Goal: Navigation & Orientation: Find specific page/section

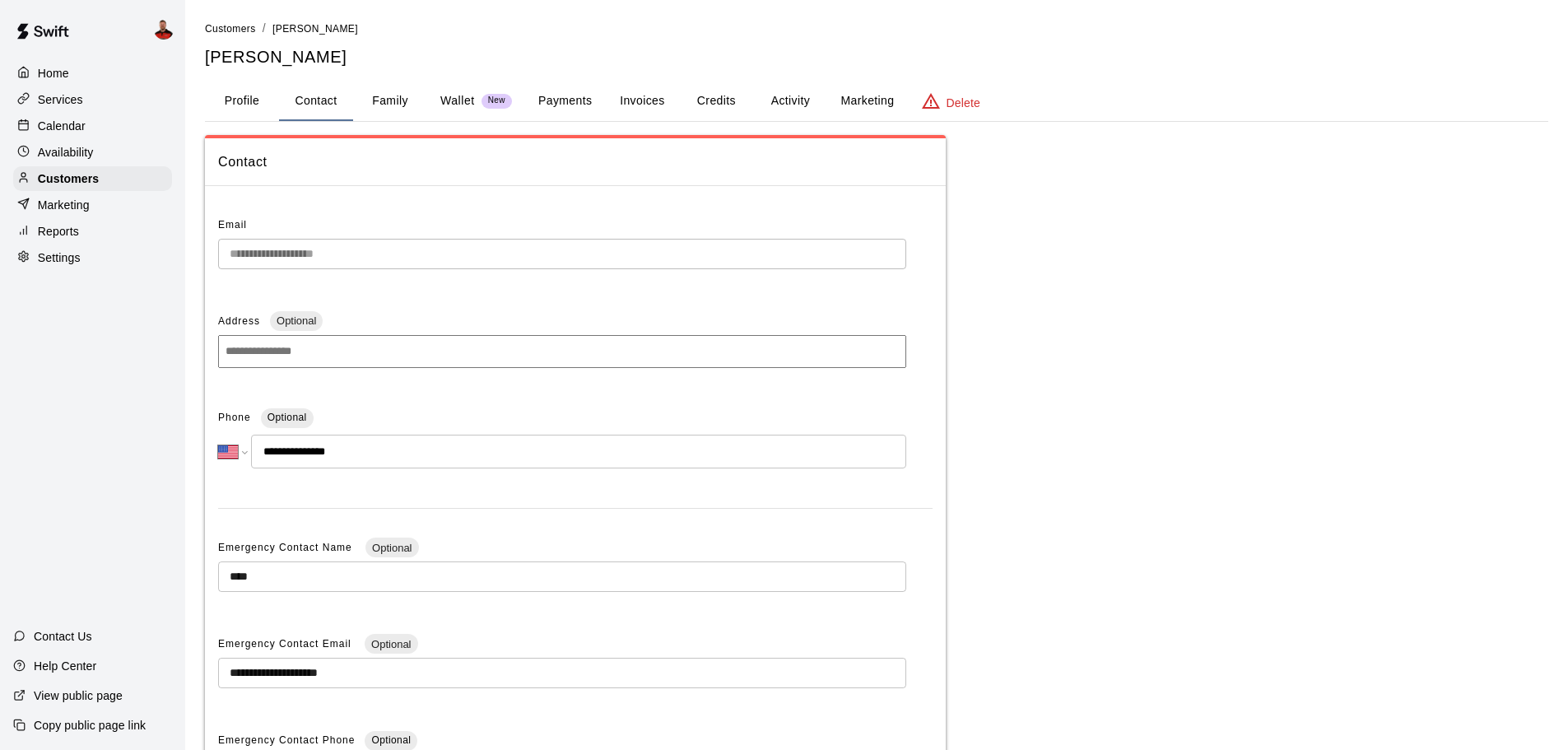
select select "**"
click at [67, 72] on p "Home" at bounding box center [53, 72] width 31 height 16
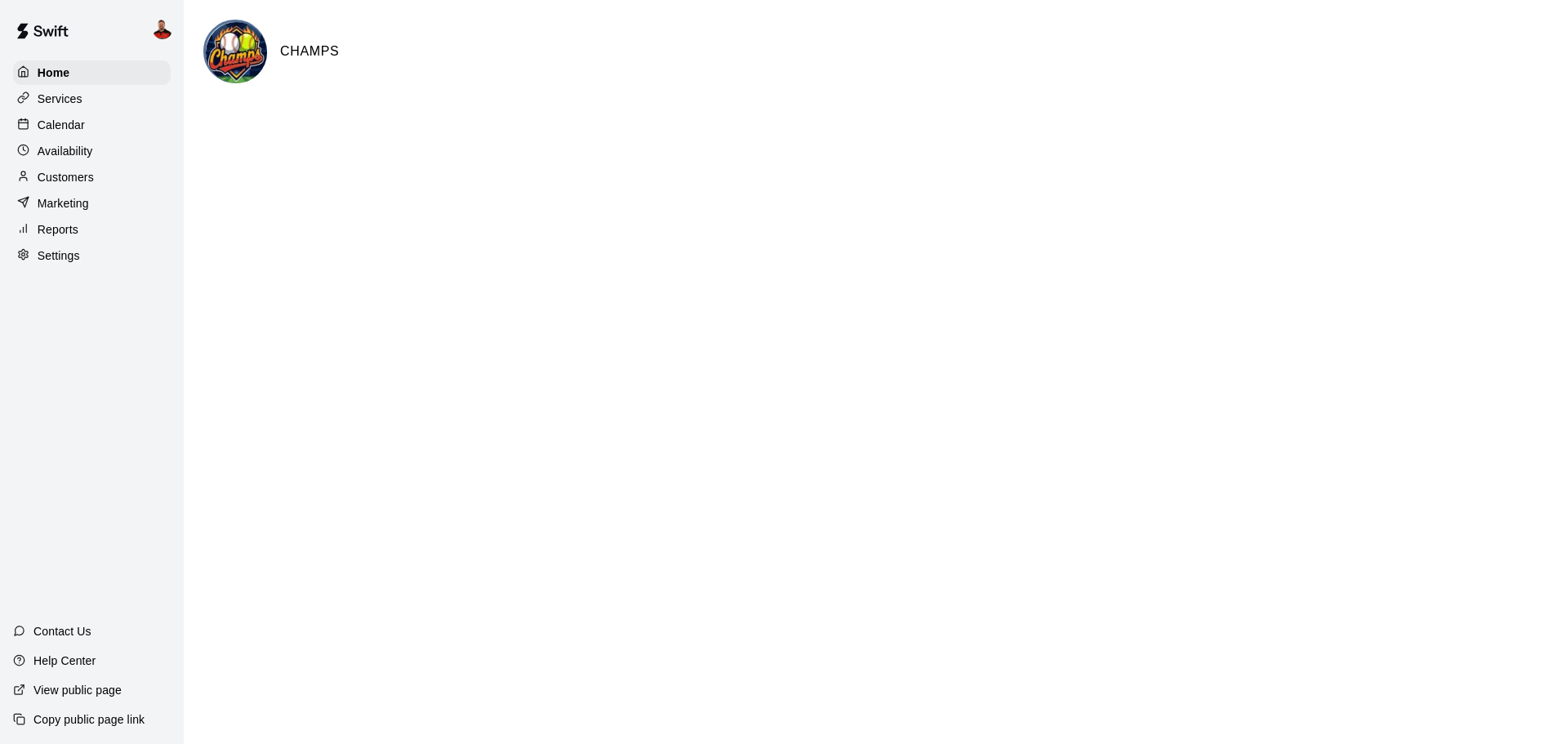
click at [68, 107] on p "Services" at bounding box center [59, 99] width 45 height 16
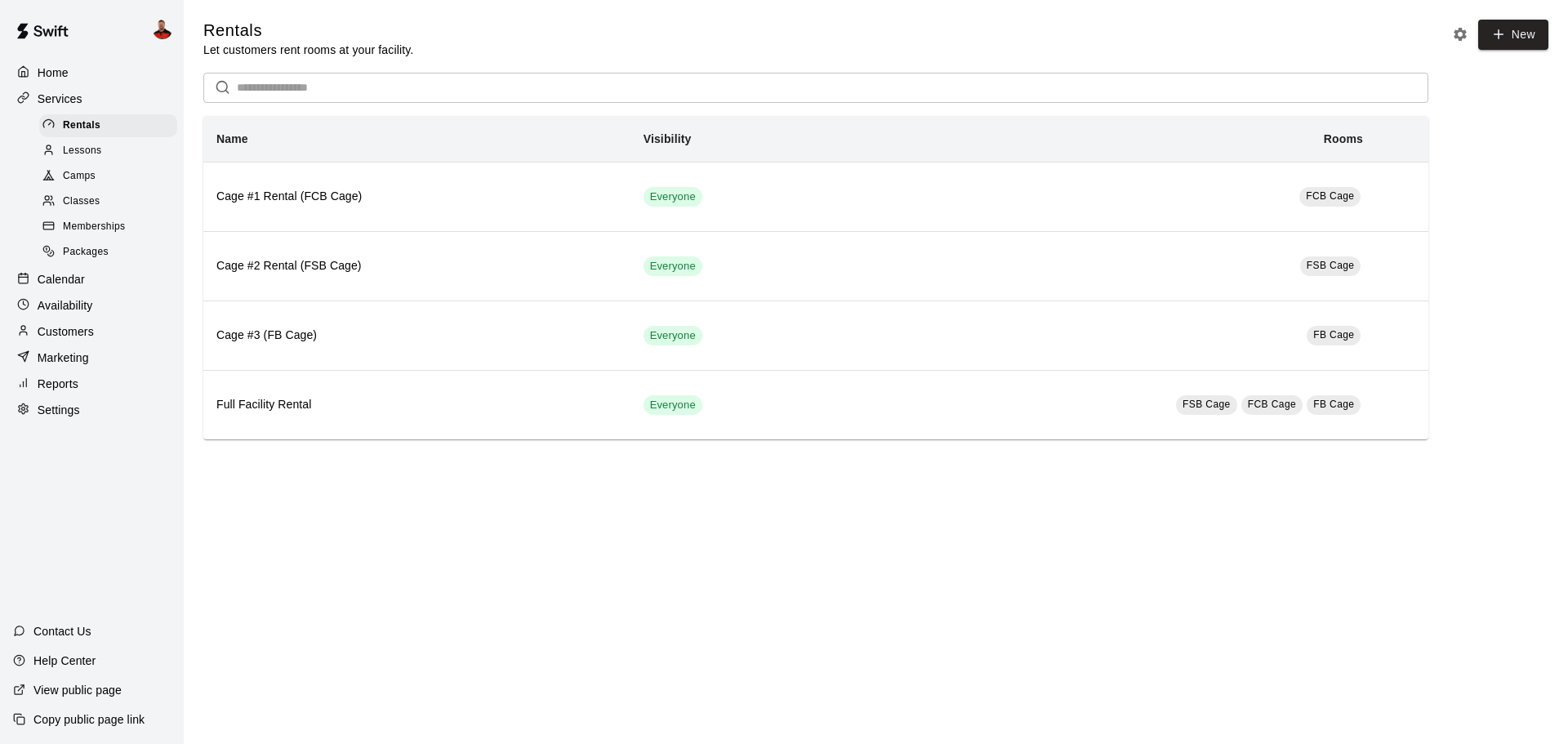
click at [96, 235] on span "Memberships" at bounding box center [94, 226] width 62 height 16
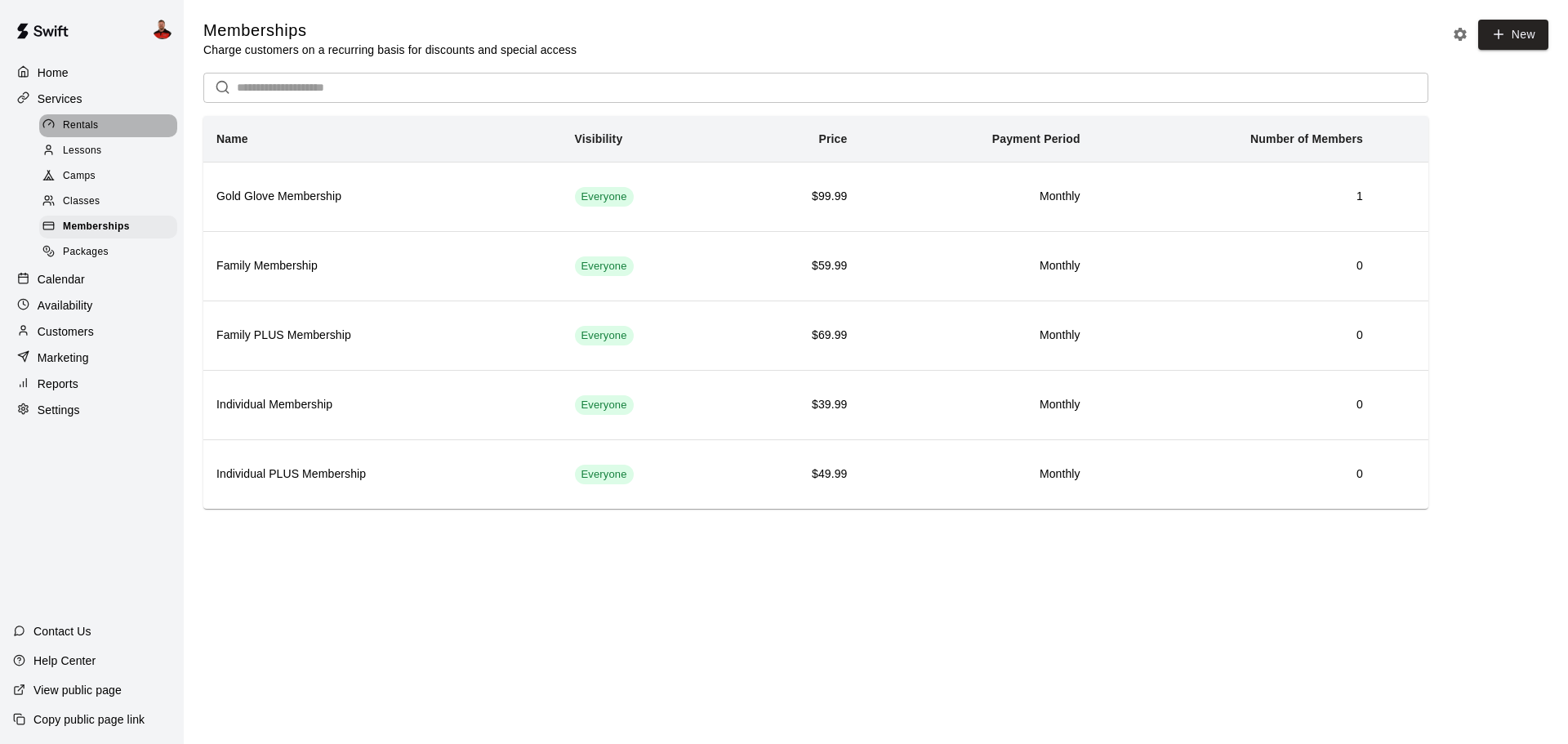
click at [82, 132] on span "Rentals" at bounding box center [81, 126] width 35 height 16
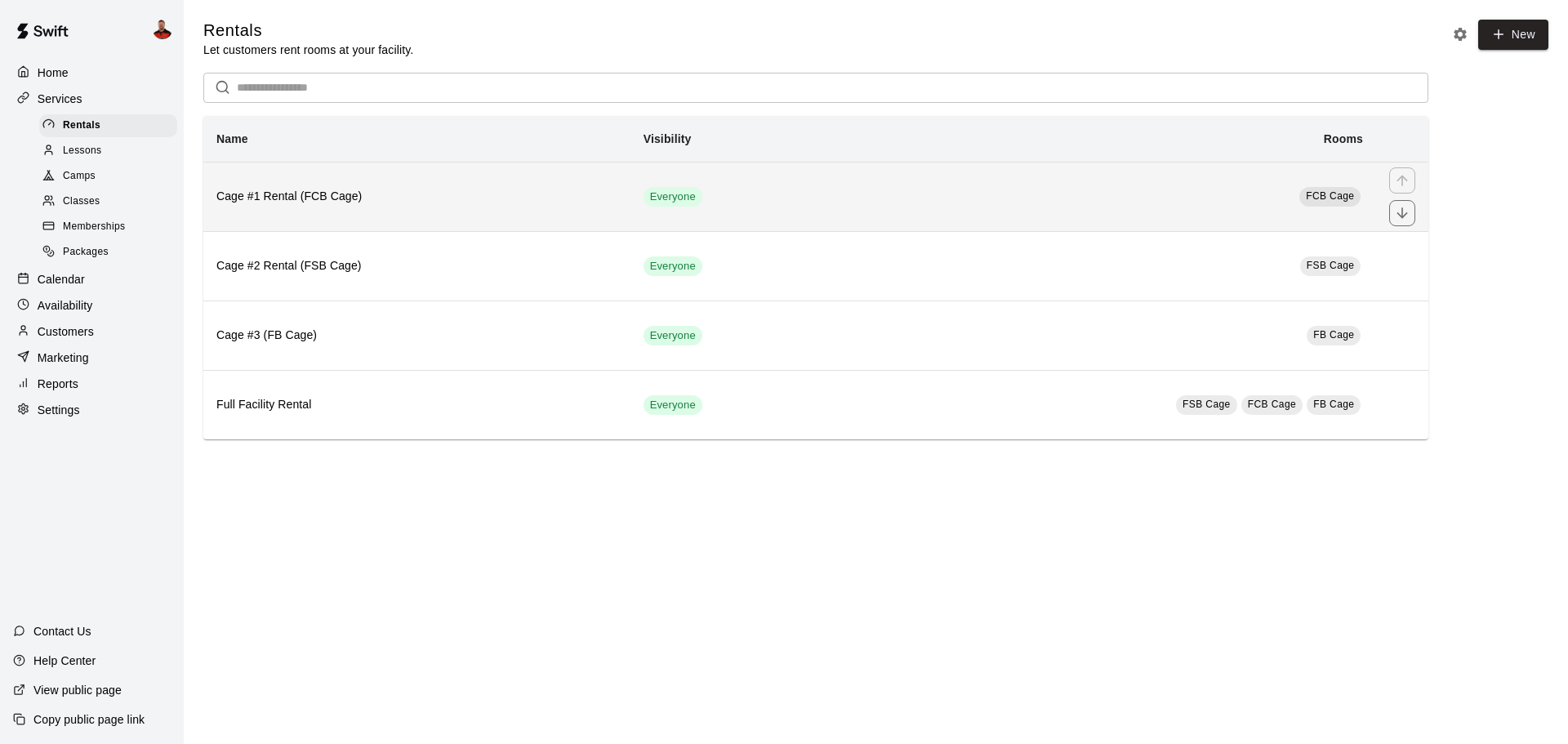
click at [339, 201] on h6 "Cage #1 Rental (FCB Cage)" at bounding box center [417, 197] width 401 height 18
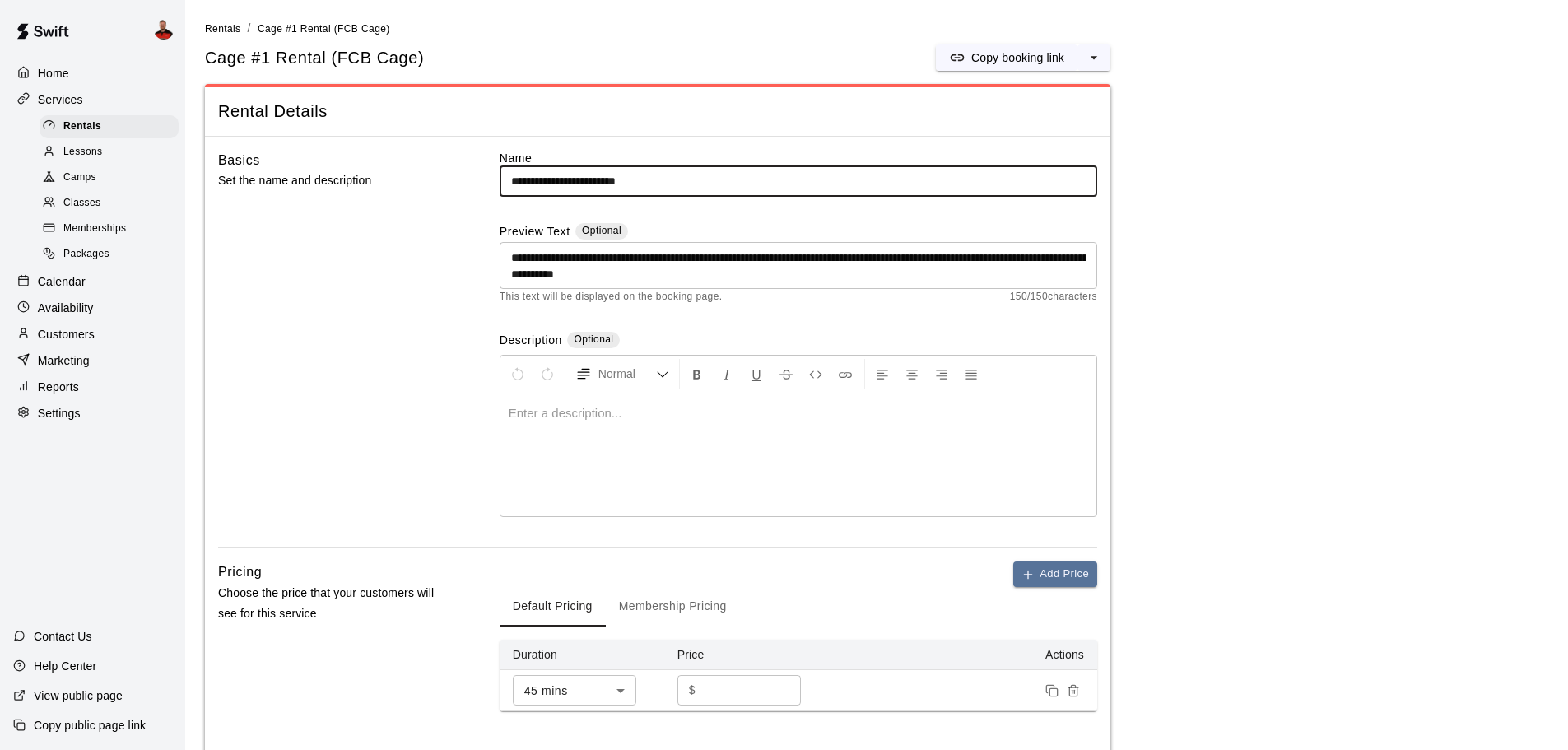
click at [70, 80] on div "Home" at bounding box center [93, 73] width 159 height 25
